Goal: Book appointment/travel/reservation

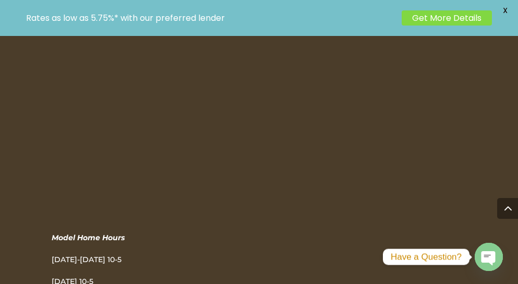
scroll to position [1326, 0]
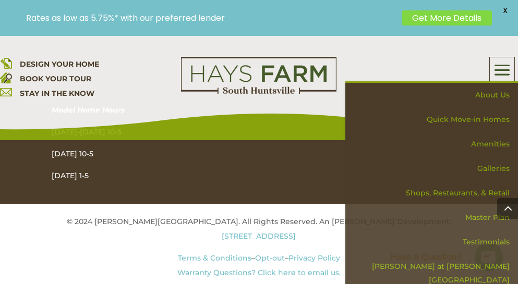
click at [499, 72] on span at bounding box center [502, 70] width 25 height 24
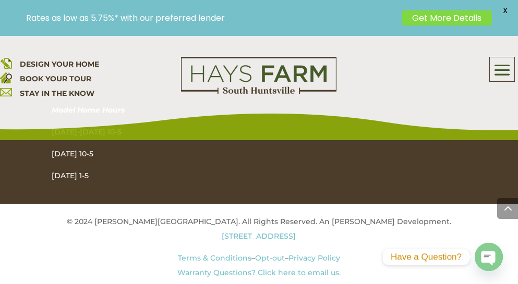
click at [500, 67] on span at bounding box center [502, 70] width 25 height 24
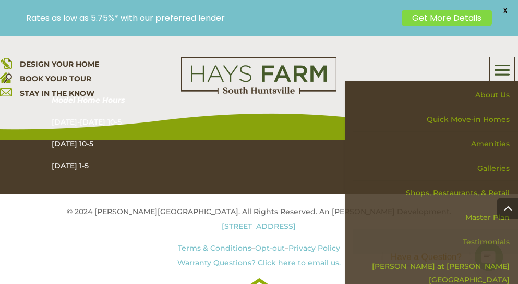
scroll to position [1339, 0]
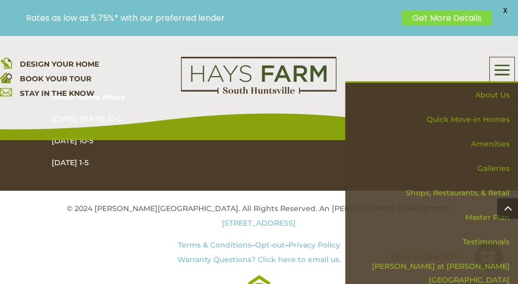
click at [498, 74] on span at bounding box center [502, 70] width 25 height 24
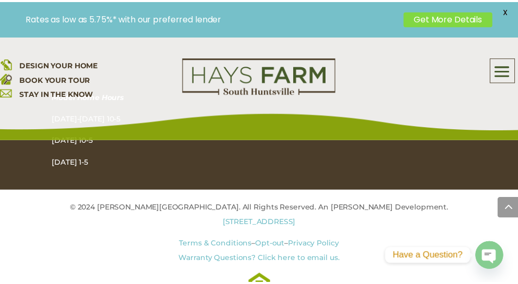
scroll to position [1573, 0]
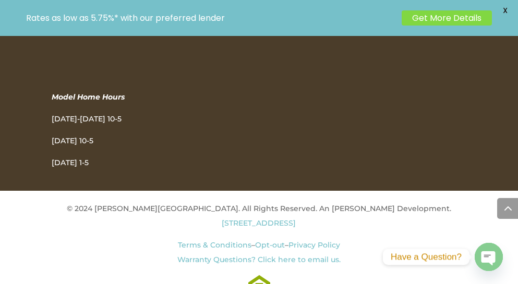
click at [474, 14] on link "Get More Details" at bounding box center [447, 17] width 90 height 15
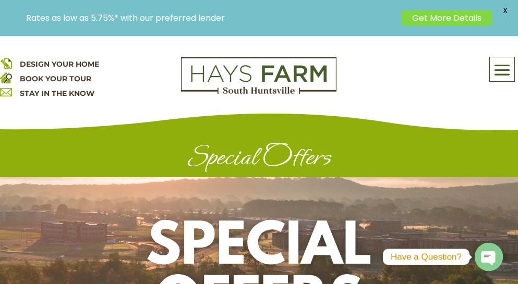
click at [61, 77] on link "BOOK YOUR TOUR" at bounding box center [55, 78] width 71 height 9
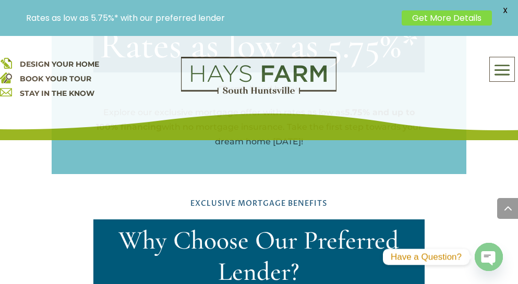
scroll to position [731, 0]
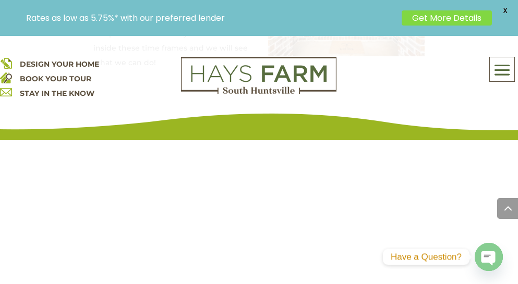
scroll to position [936, 0]
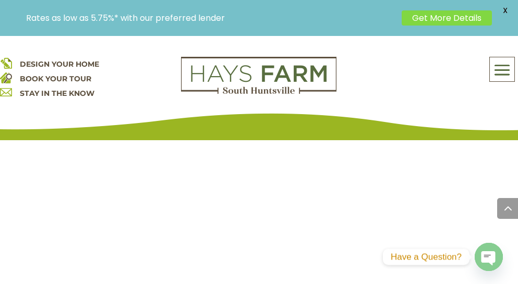
click at [244, 240] on div at bounding box center [171, 91] width 157 height 330
drag, startPoint x: 182, startPoint y: 271, endPoint x: 180, endPoint y: 278, distance: 7.0
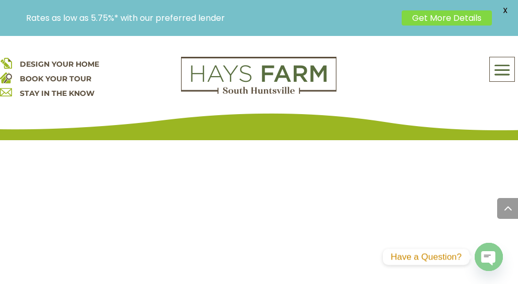
drag, startPoint x: 64, startPoint y: 235, endPoint x: 155, endPoint y: 247, distance: 92.0
drag, startPoint x: 156, startPoint y: 247, endPoint x: 192, endPoint y: 233, distance: 38.9
click at [165, 247] on div "Model Home Hours: Monday-Friday 10-5 Saturday 10-5 Sunday 1-5 But please contac…" at bounding box center [259, 24] width 332 height 479
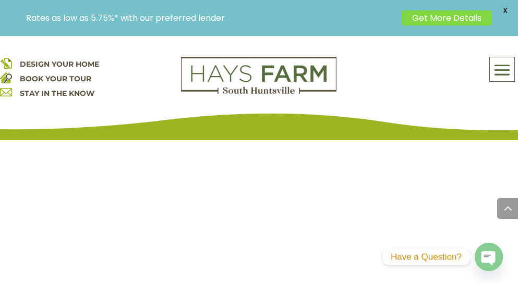
click at [304, 169] on div "Model Home Hours: Monday-Friday 10-5 Saturday 10-5 Sunday 1-5 But please contac…" at bounding box center [259, 24] width 332 height 479
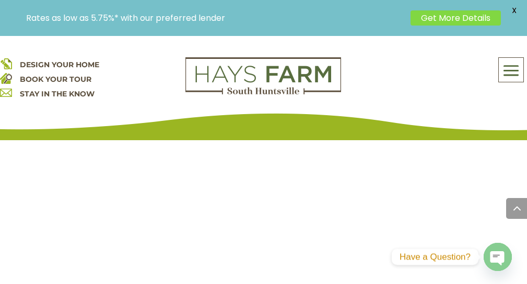
scroll to position [833, 0]
drag, startPoint x: 77, startPoint y: 219, endPoint x: 89, endPoint y: 218, distance: 12.5
click at [89, 218] on div "Nestled in Nature Hays Farm is a South Huntsville new home development nestled …" at bounding box center [263, 15] width 421 height 741
click at [255, 232] on div "Model Home Hours: Monday-Friday 10-5 Saturday 10-5 Sunday 1-5 But please contac…" at bounding box center [263, 127] width 337 height 479
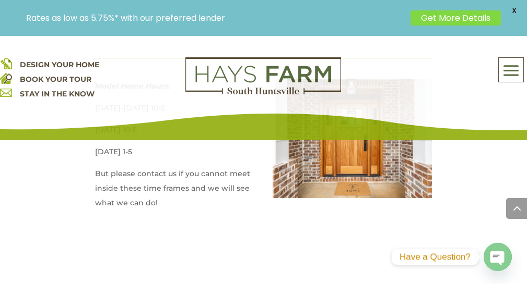
scroll to position [625, 0]
